Goal: Use online tool/utility: Utilize a website feature to perform a specific function

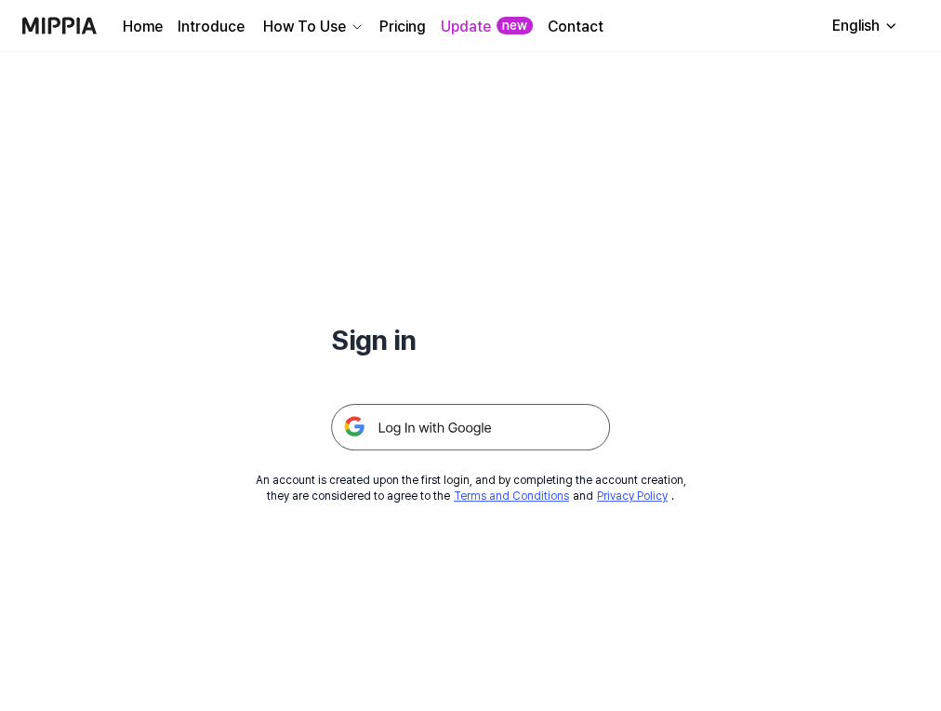
click at [467, 420] on img at bounding box center [470, 427] width 279 height 47
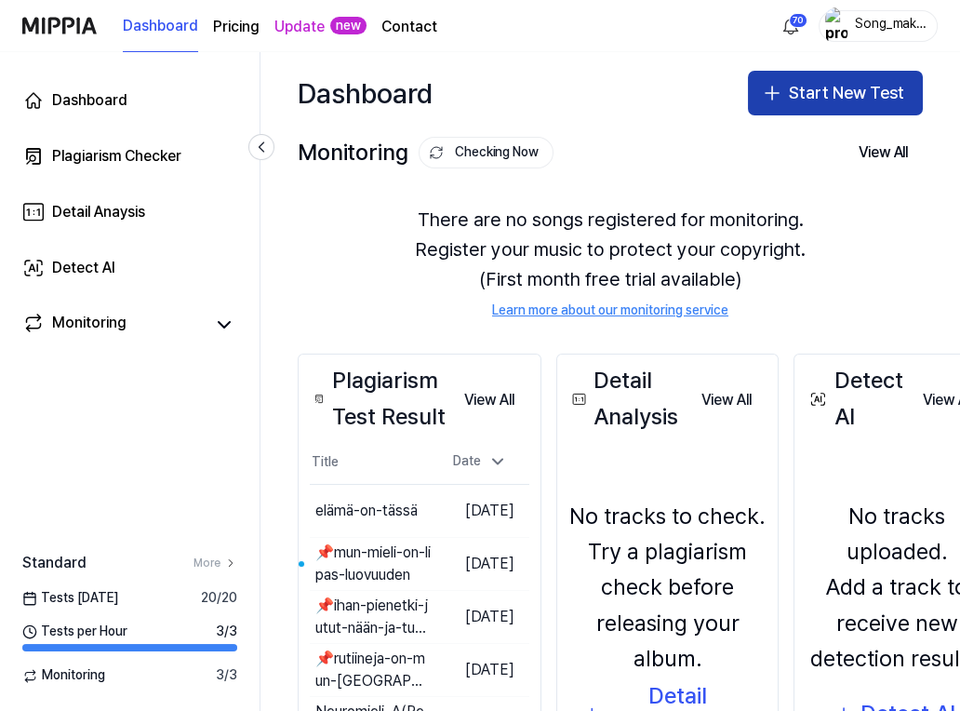
click at [876, 86] on button "Start New Test" at bounding box center [835, 93] width 175 height 45
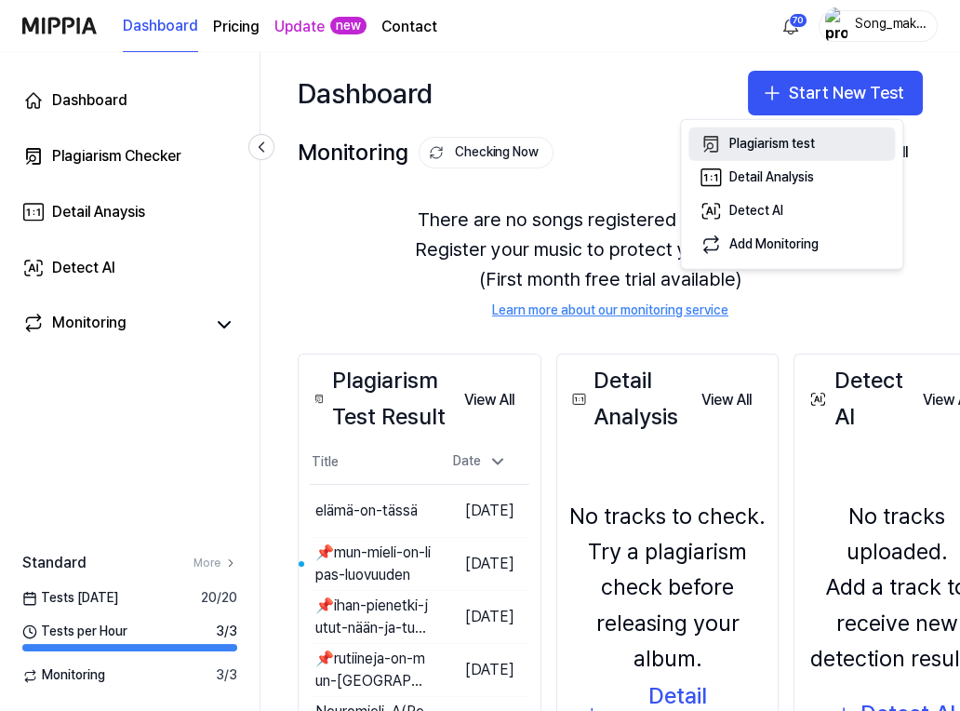
click at [799, 134] on button "Plagiarism test" at bounding box center [791, 143] width 207 height 33
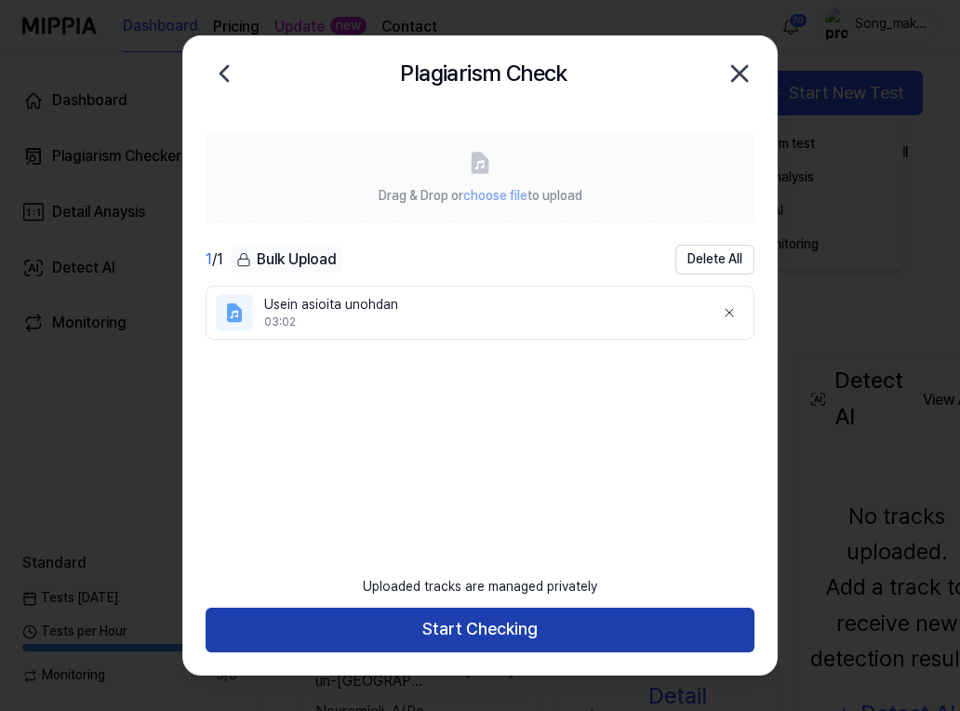
click at [612, 614] on button "Start Checking" at bounding box center [480, 629] width 549 height 45
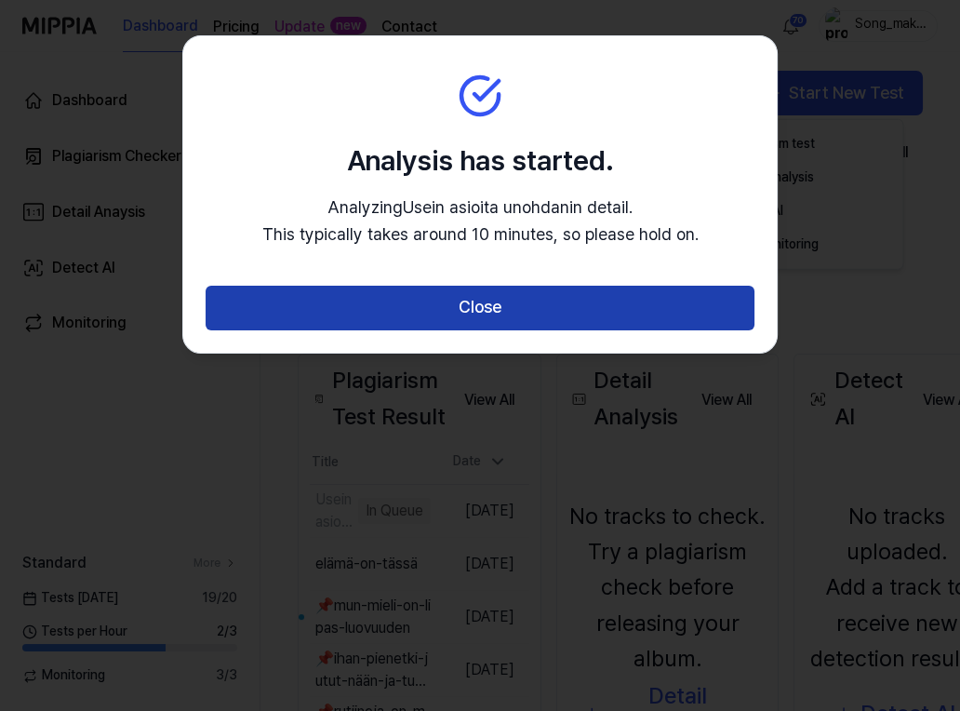
click at [642, 305] on button "Close" at bounding box center [480, 308] width 549 height 45
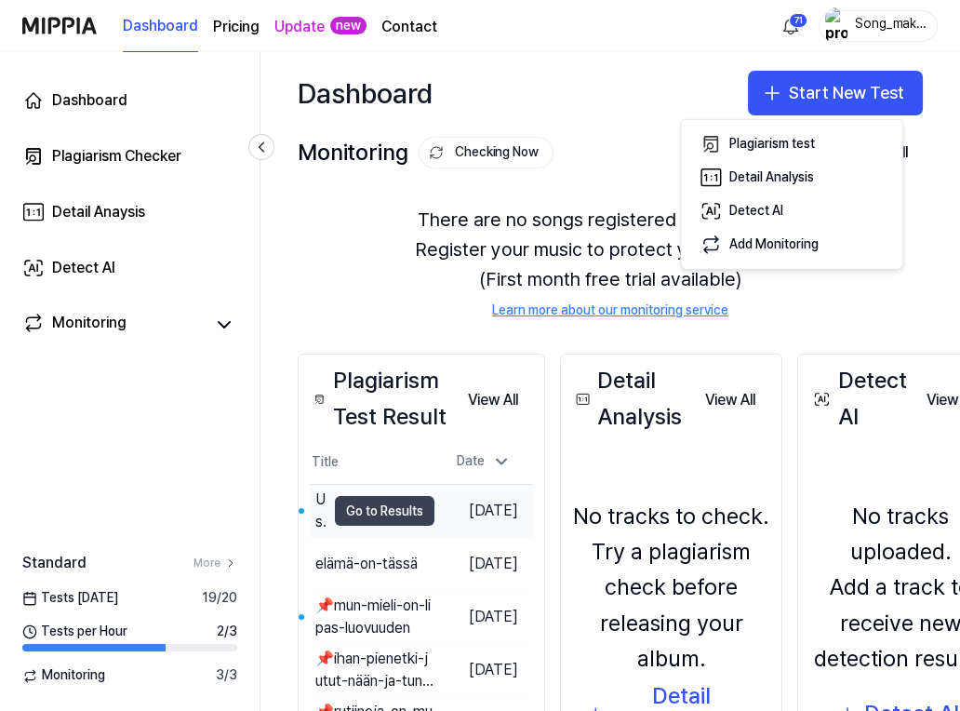
click at [377, 505] on button "Go to Results" at bounding box center [385, 511] width 100 height 30
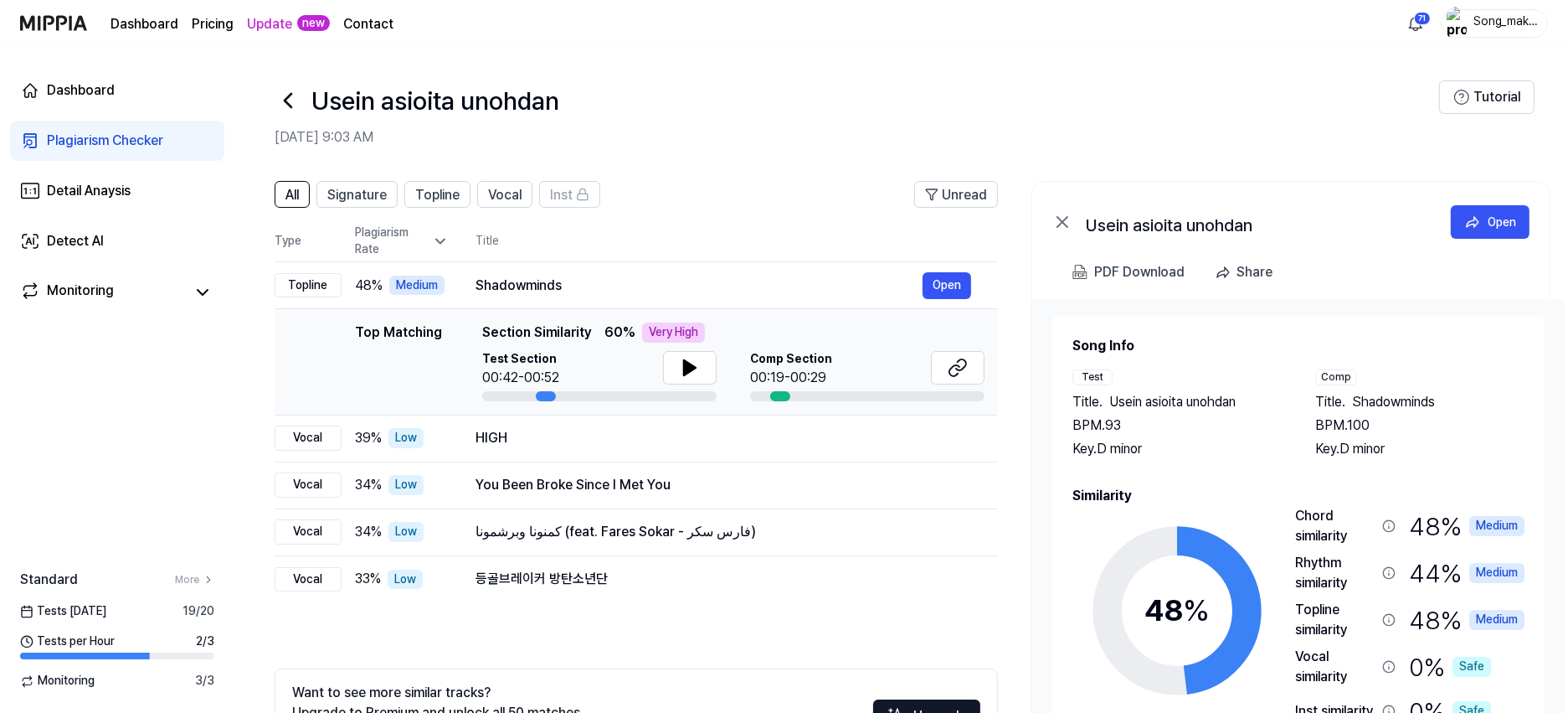
scroll to position [5, 0]
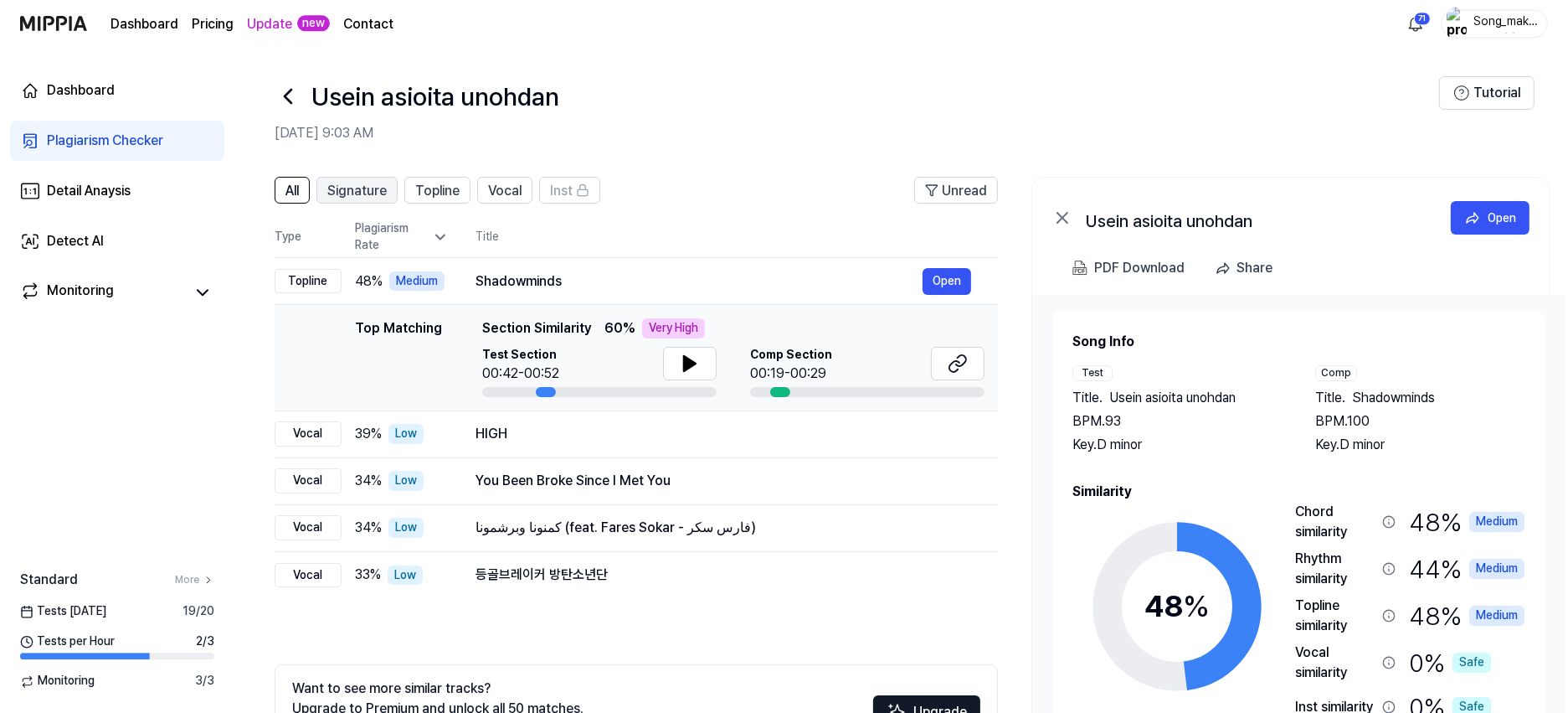
click at [351, 178] on button "Signature" at bounding box center [357, 190] width 81 height 27
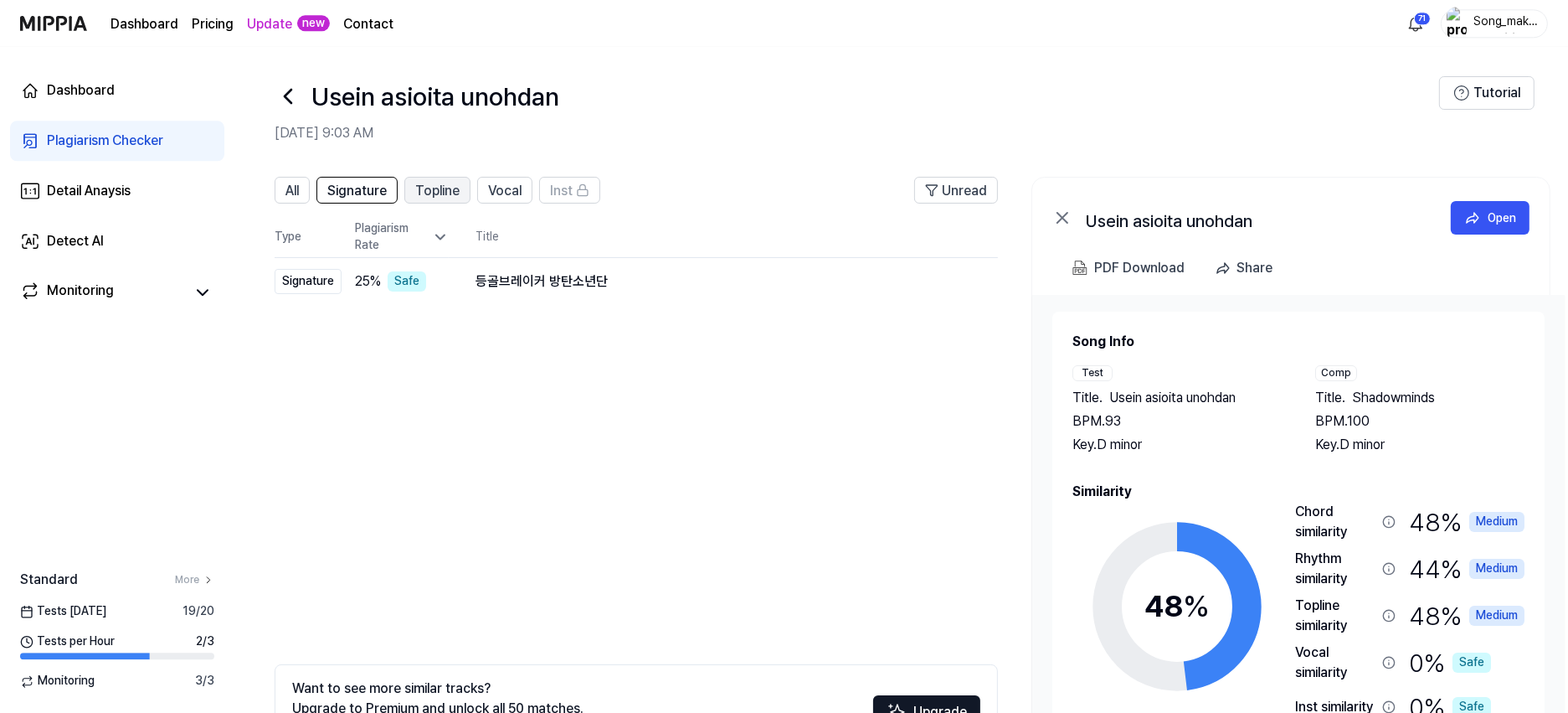
click at [427, 184] on span "Topline" at bounding box center [437, 191] width 44 height 20
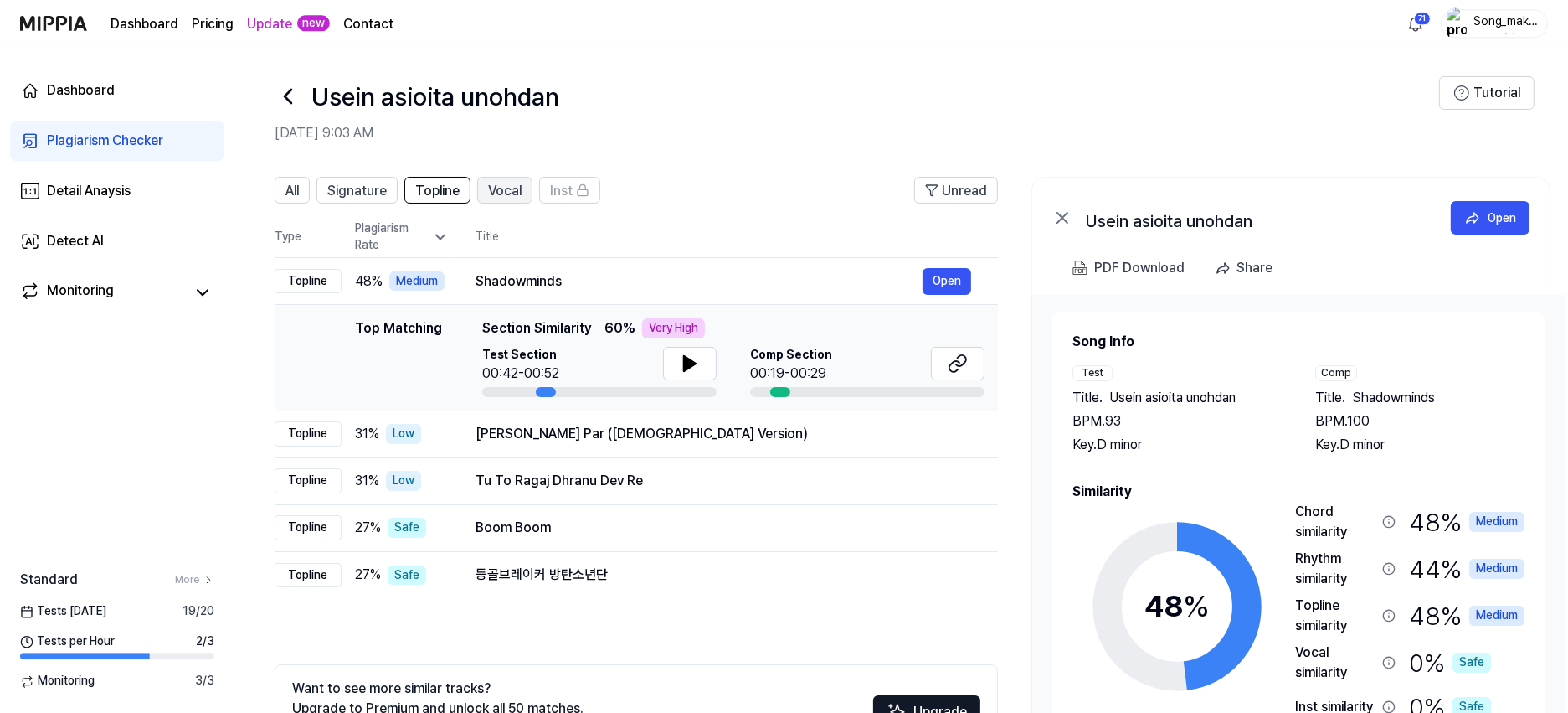
click at [502, 180] on div "Vocal" at bounding box center [504, 190] width 33 height 22
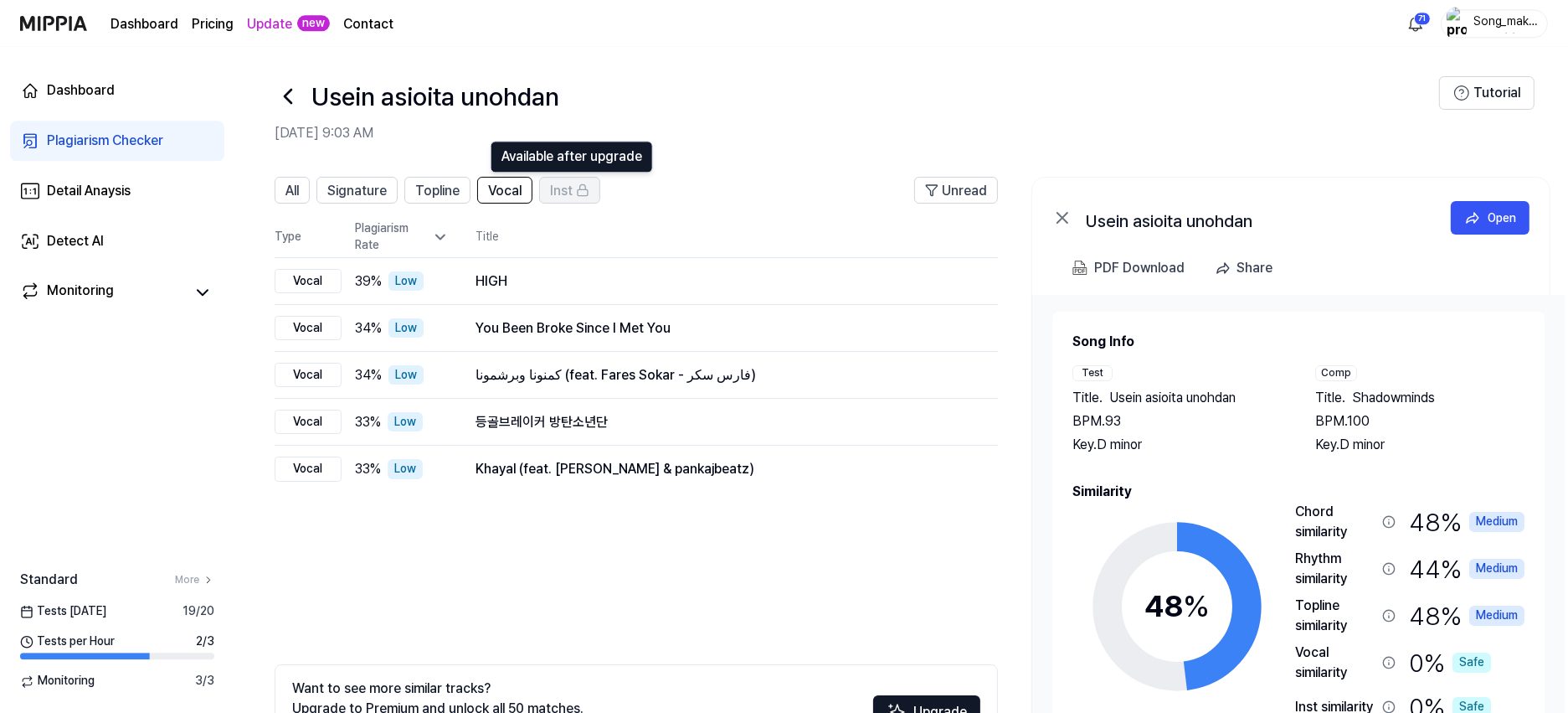
click at [572, 186] on span "Inst" at bounding box center [561, 191] width 23 height 20
click at [301, 176] on button "All" at bounding box center [292, 190] width 35 height 27
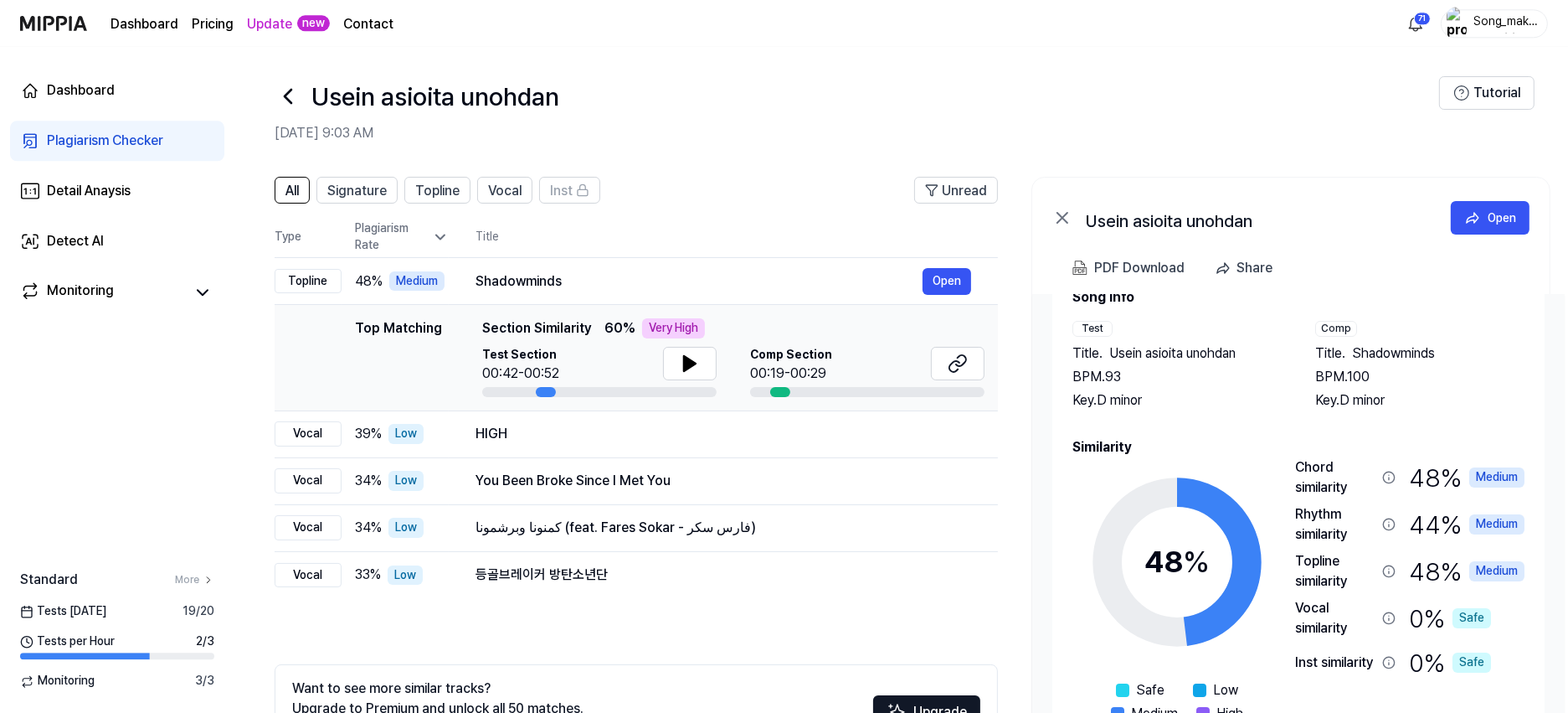
scroll to position [50, 0]
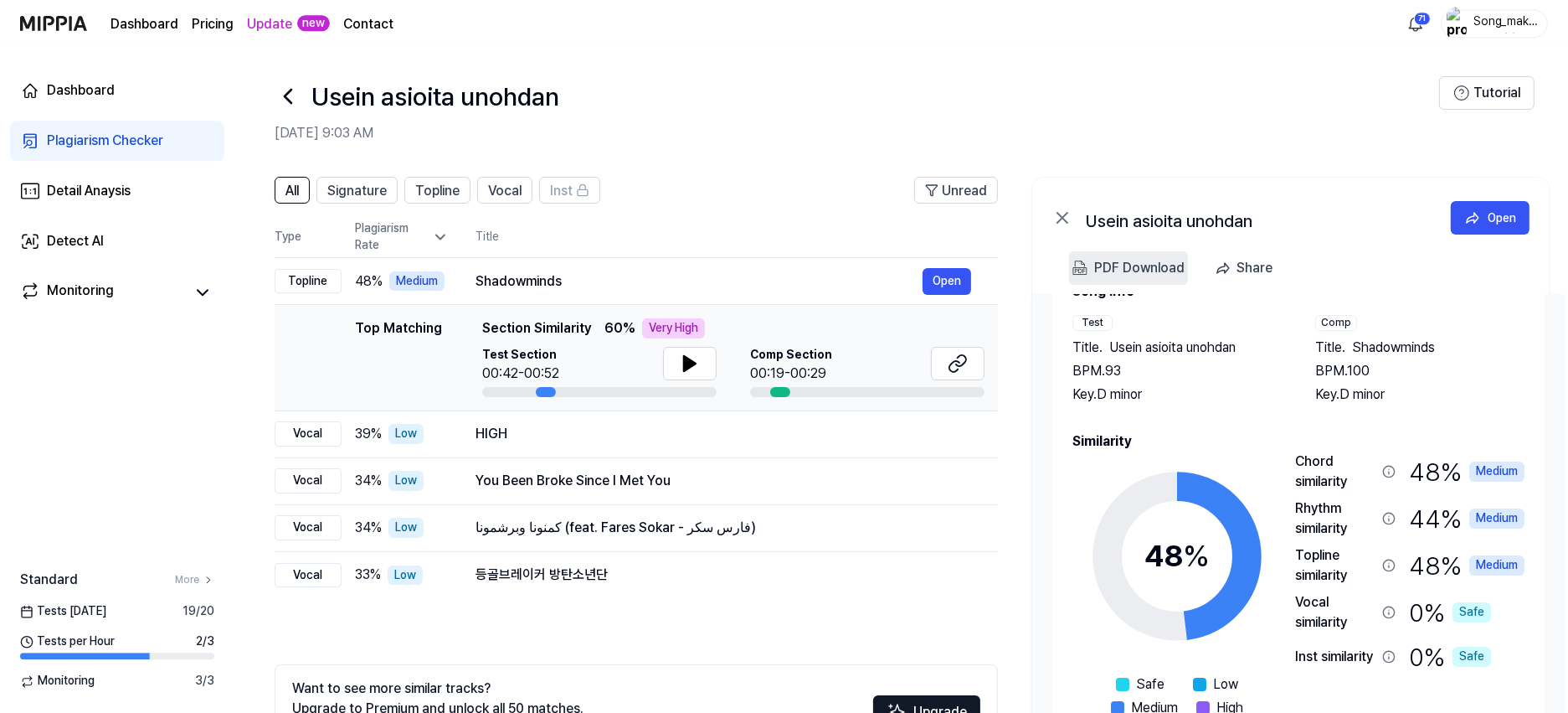
click at [863, 257] on div "PDF Download" at bounding box center [1140, 268] width 90 height 22
click at [287, 91] on icon at bounding box center [288, 96] width 27 height 27
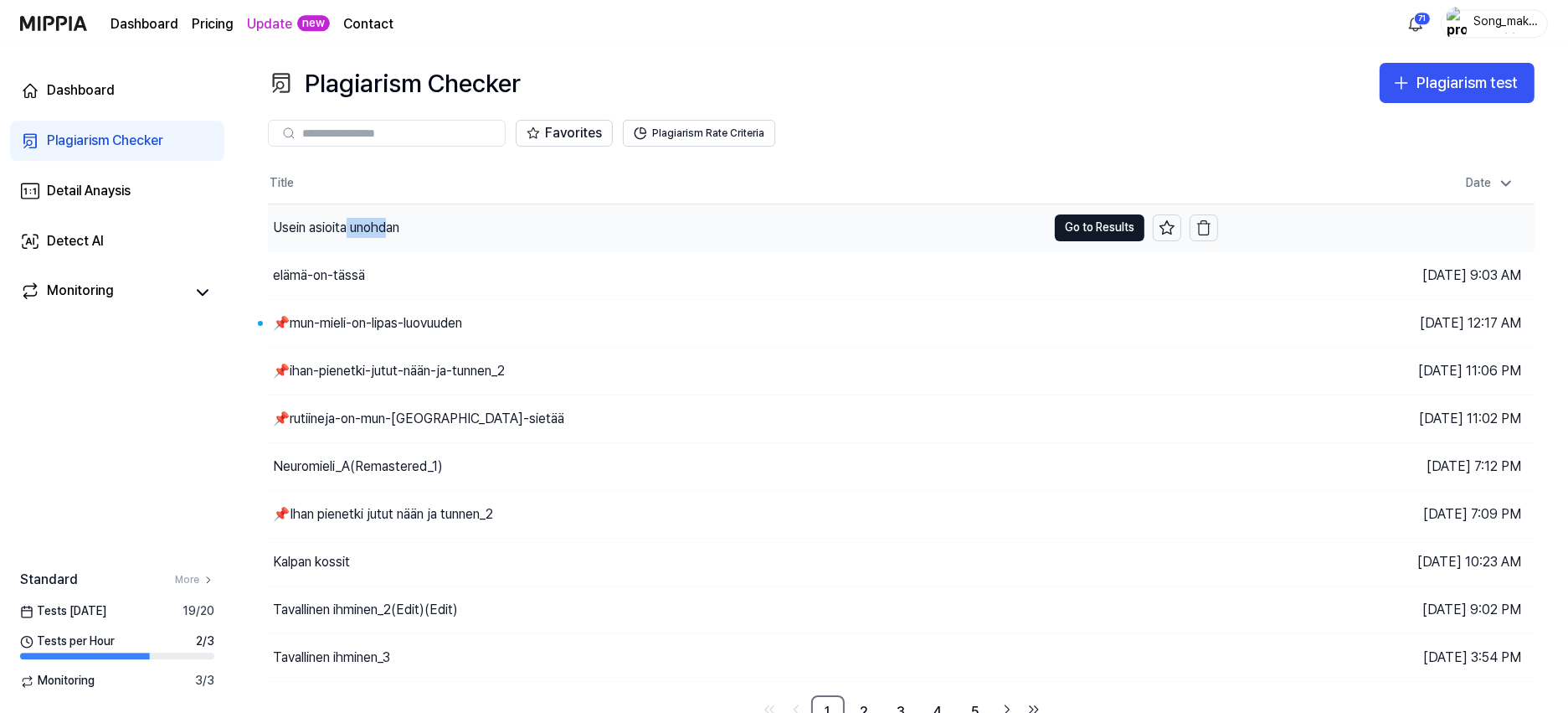
drag, startPoint x: 390, startPoint y: 219, endPoint x: 347, endPoint y: 232, distance: 44.9
click at [347, 232] on div "Usein asioita unohdan" at bounding box center [336, 228] width 126 height 20
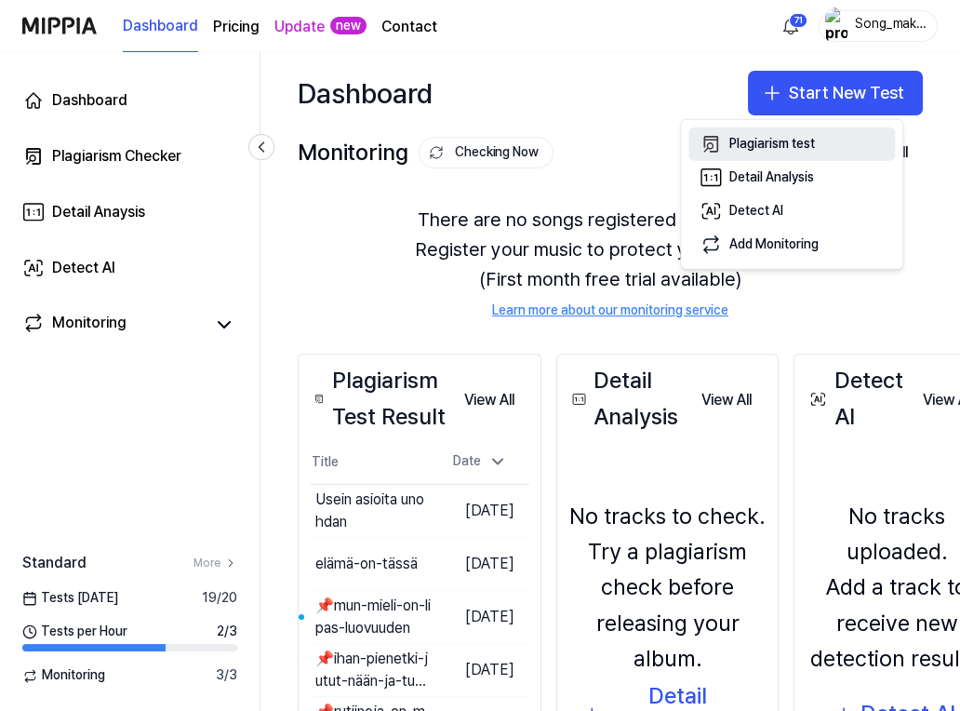
click at [792, 138] on div "Plagiarism test" at bounding box center [772, 144] width 86 height 19
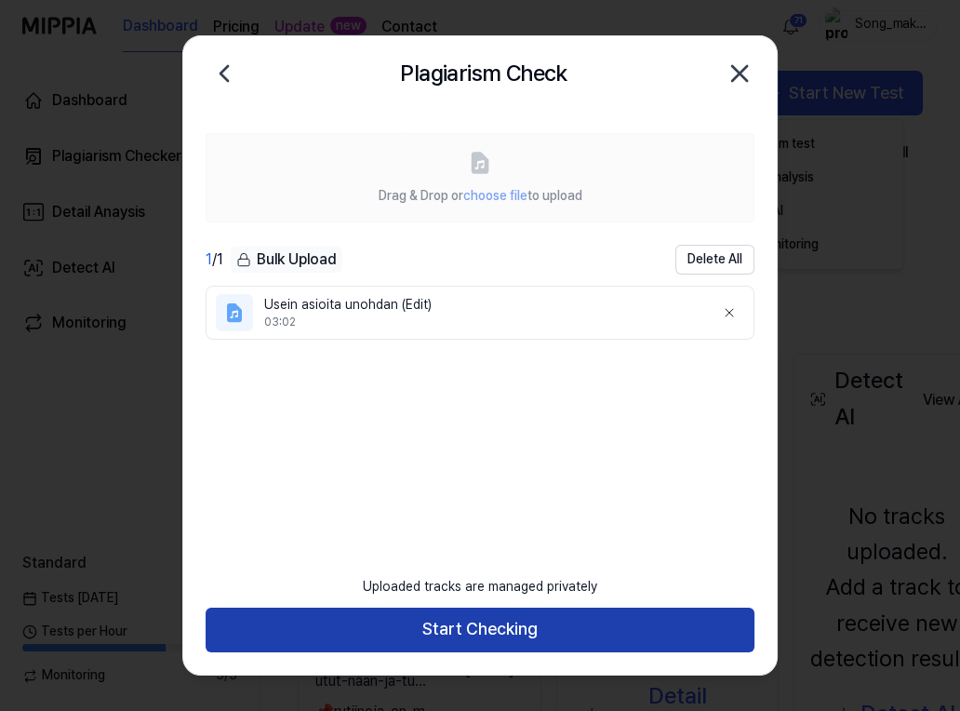
click at [569, 630] on button "Start Checking" at bounding box center [480, 629] width 549 height 45
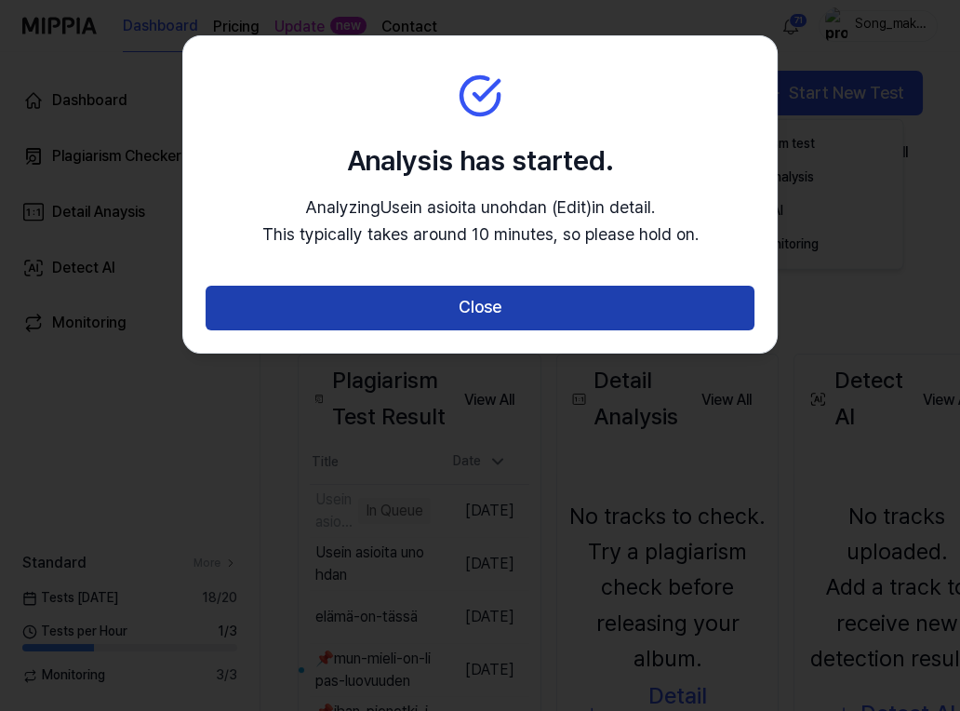
click at [577, 311] on button "Close" at bounding box center [480, 308] width 549 height 45
